Goal: Transaction & Acquisition: Purchase product/service

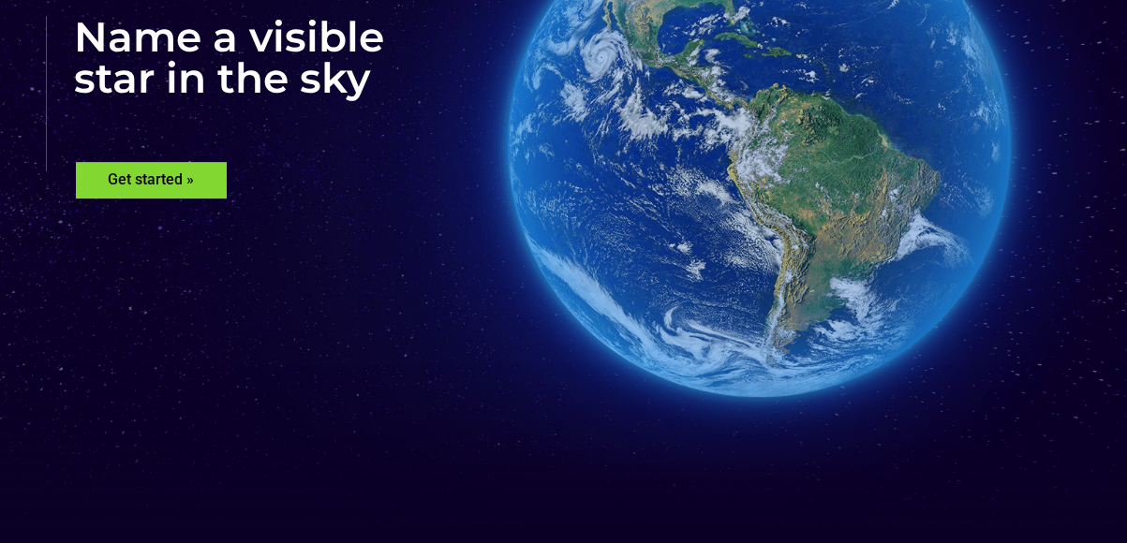
scroll to position [187, 0]
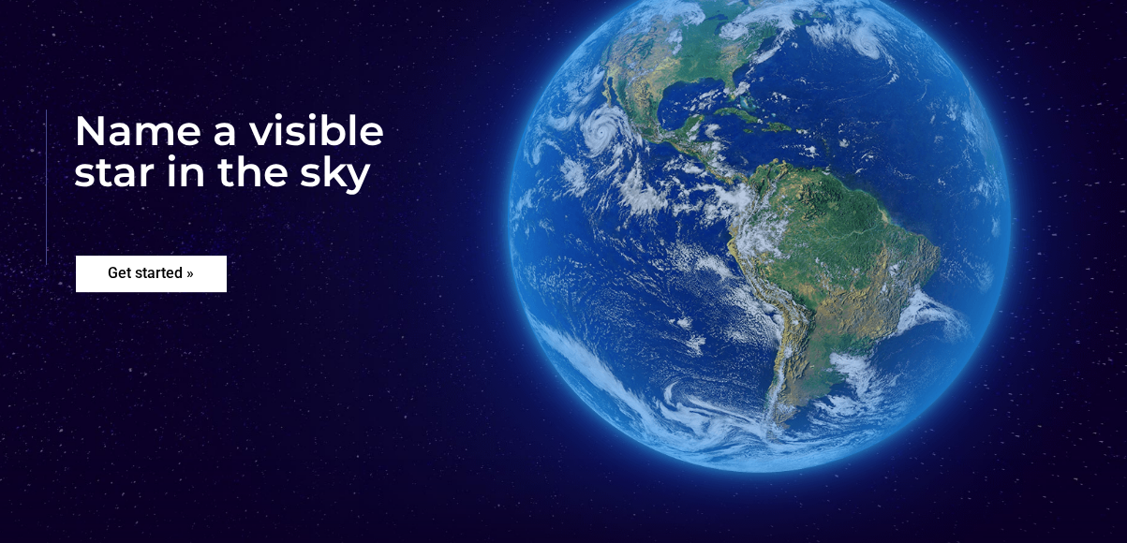
click at [165, 271] on rs-layer "Get started »" at bounding box center [151, 274] width 150 height 36
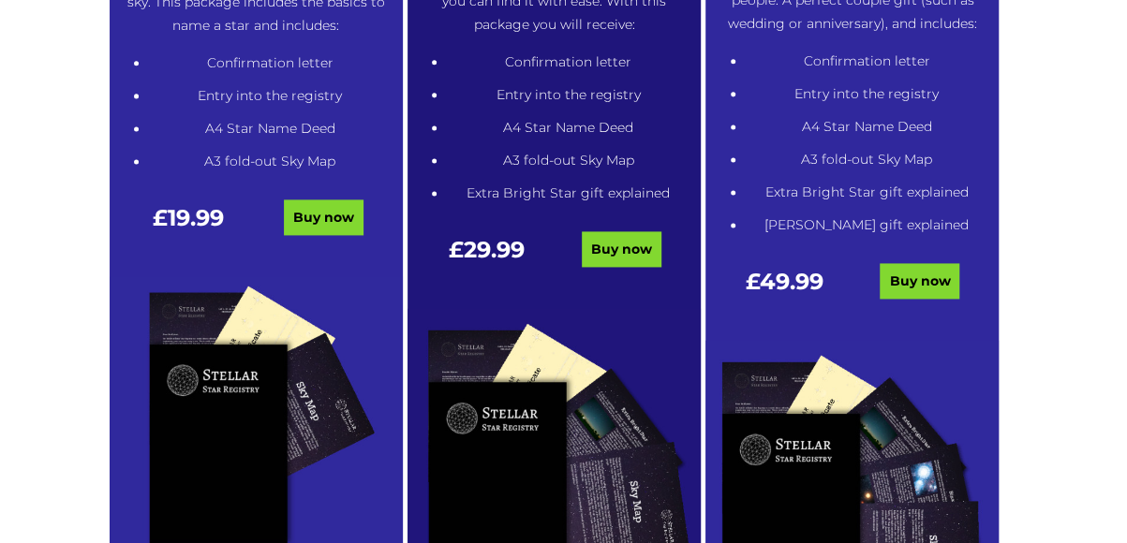
scroll to position [1114, 0]
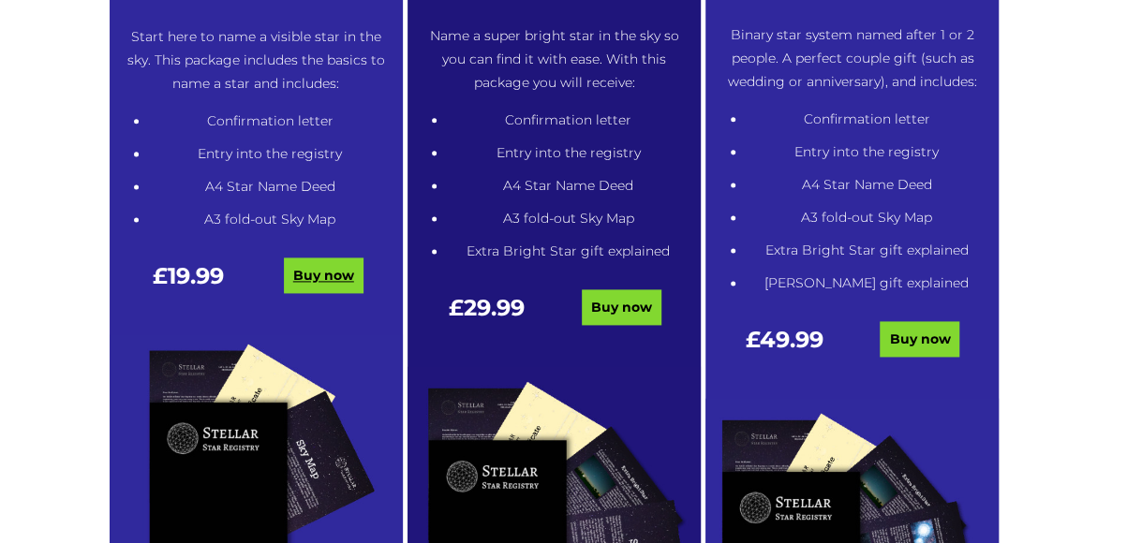
click at [318, 274] on link "Buy now" at bounding box center [324, 276] width 80 height 36
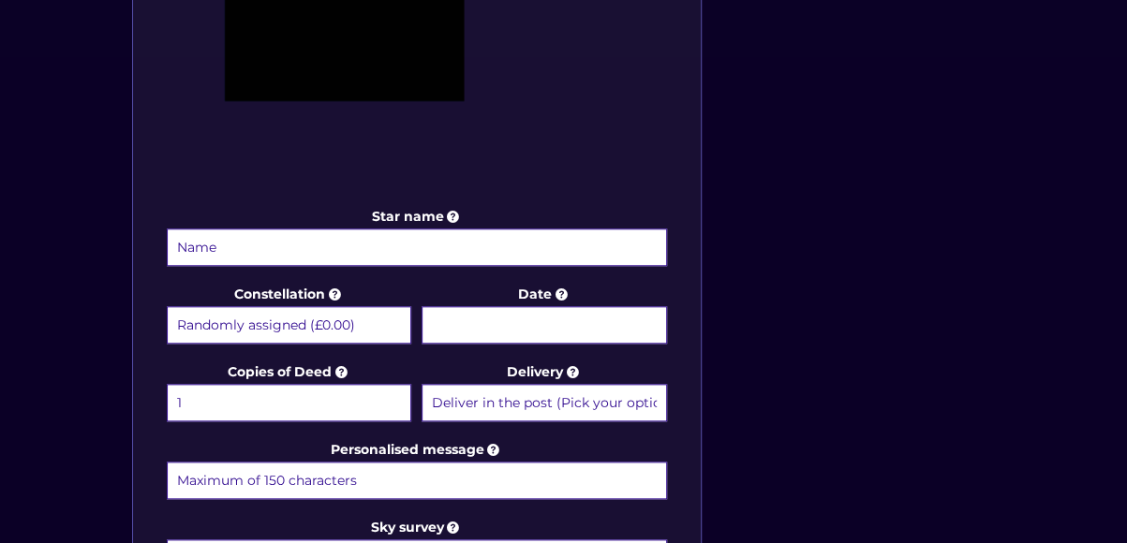
scroll to position [750, 0]
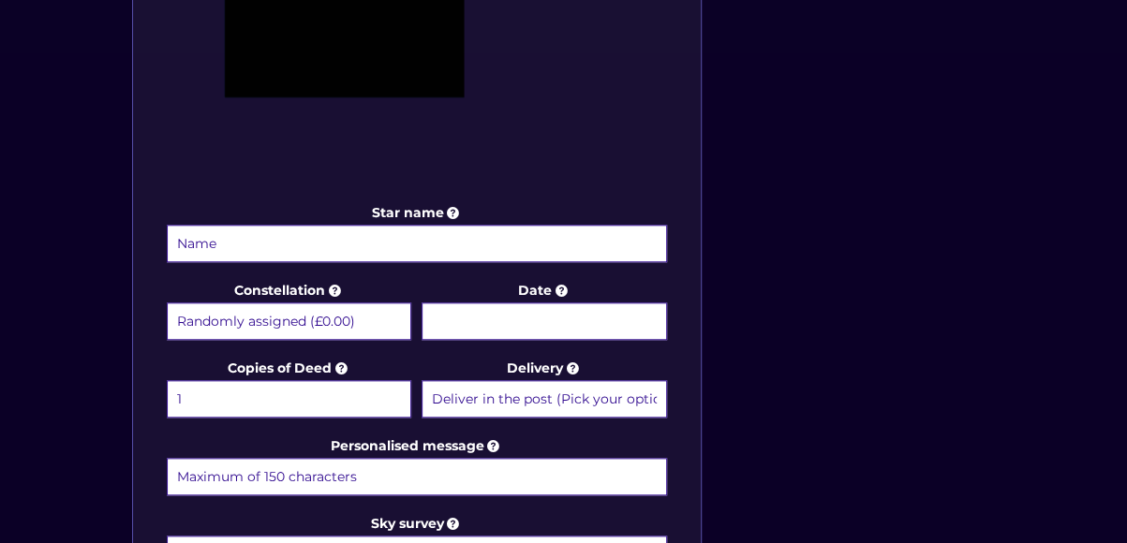
click at [371, 319] on select "Randomly assigned (£0.00) Aquarius - 20 Jan - 18 Feb (+£9.99) Aries - 21 Mar - …" at bounding box center [289, 321] width 245 height 37
